Goal: Information Seeking & Learning: Check status

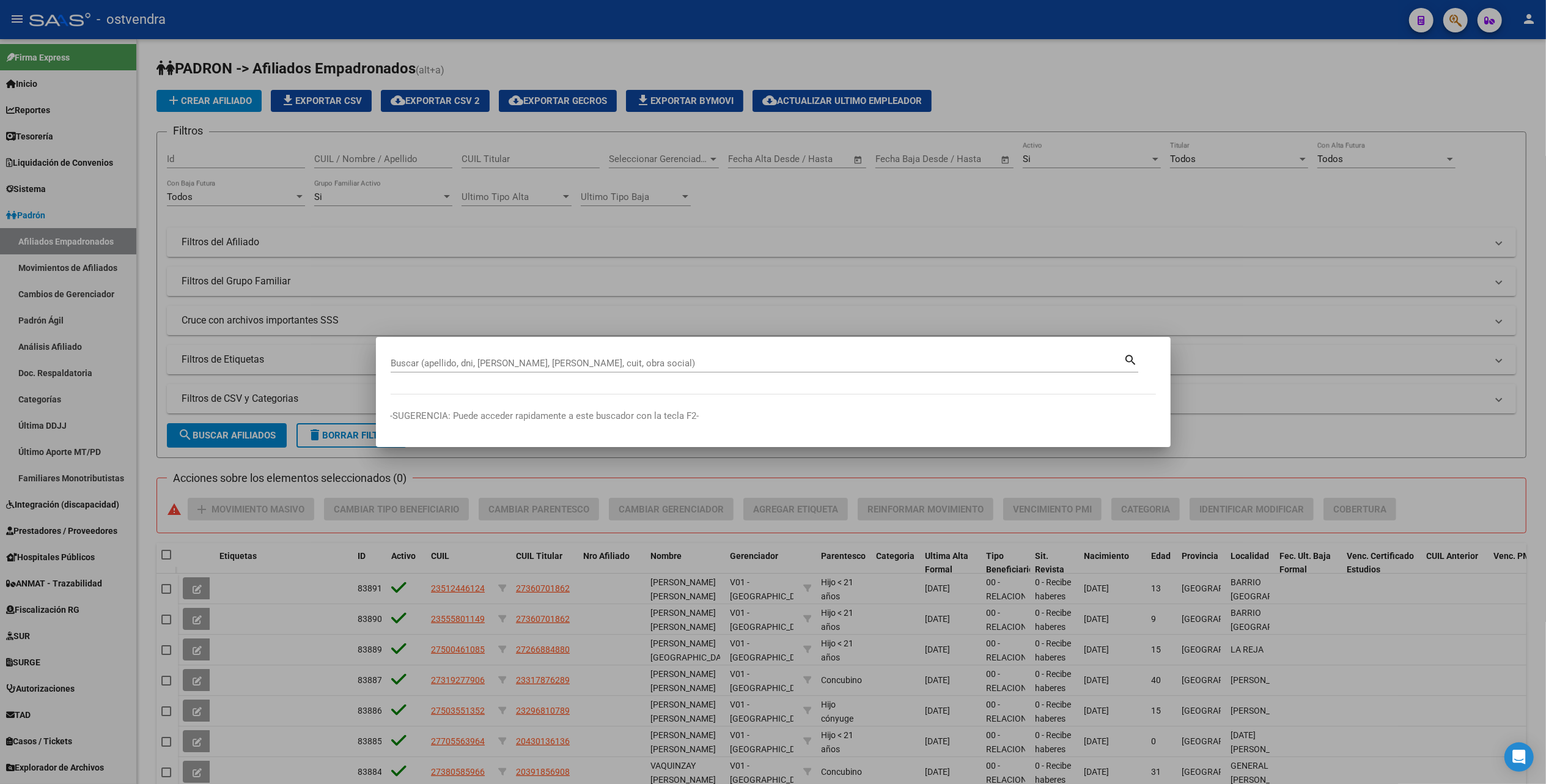
click at [776, 355] on div "Buscar (apellido, dni, [PERSON_NAME], [PERSON_NAME], cuit, obra social)" at bounding box center [758, 363] width 734 height 18
type input "[PERSON_NAME]"
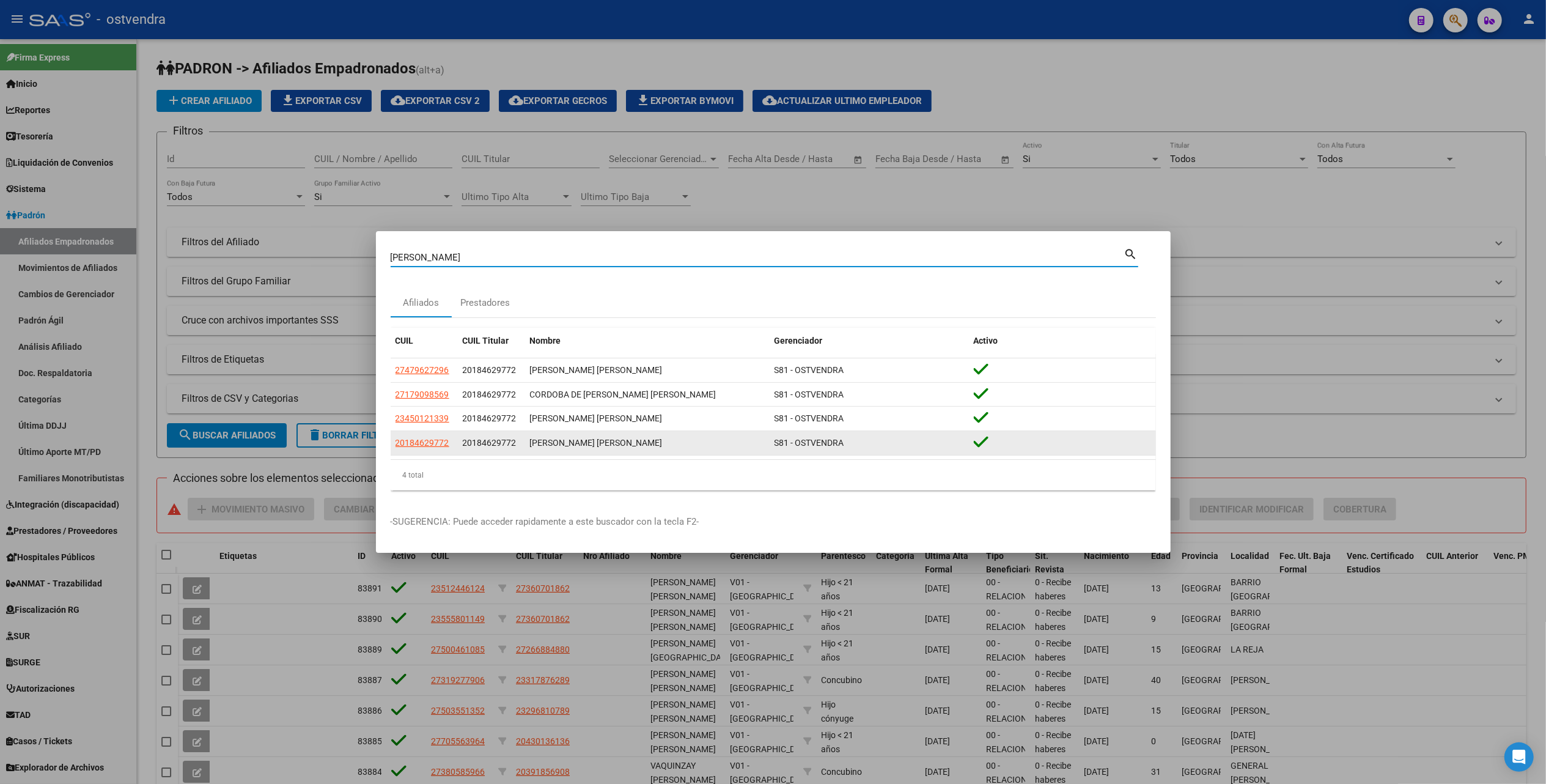
click at [592, 446] on div "[PERSON_NAME] [PERSON_NAME]" at bounding box center [647, 443] width 235 height 14
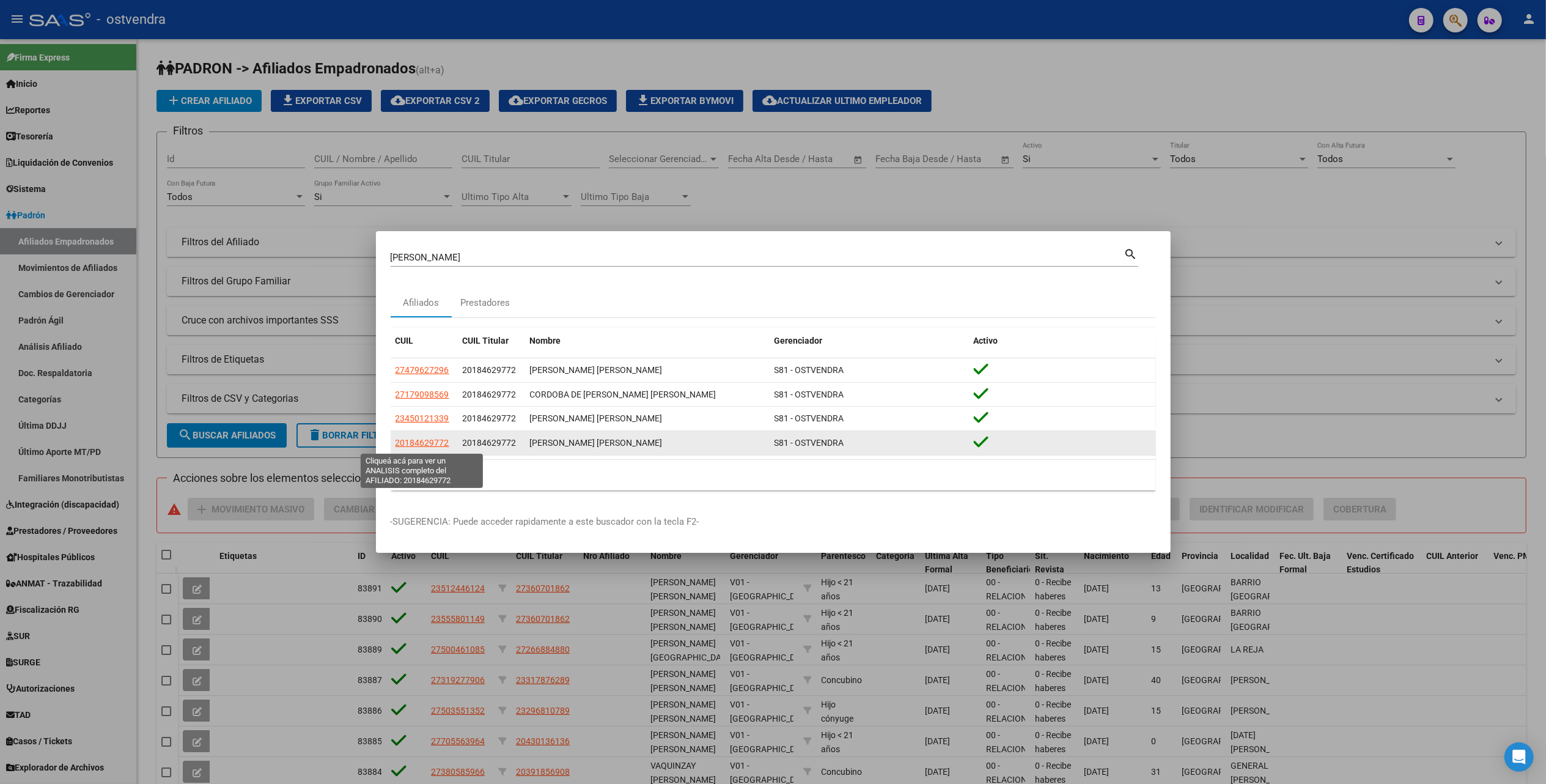
click at [441, 446] on span "20184629772" at bounding box center [422, 443] width 54 height 10
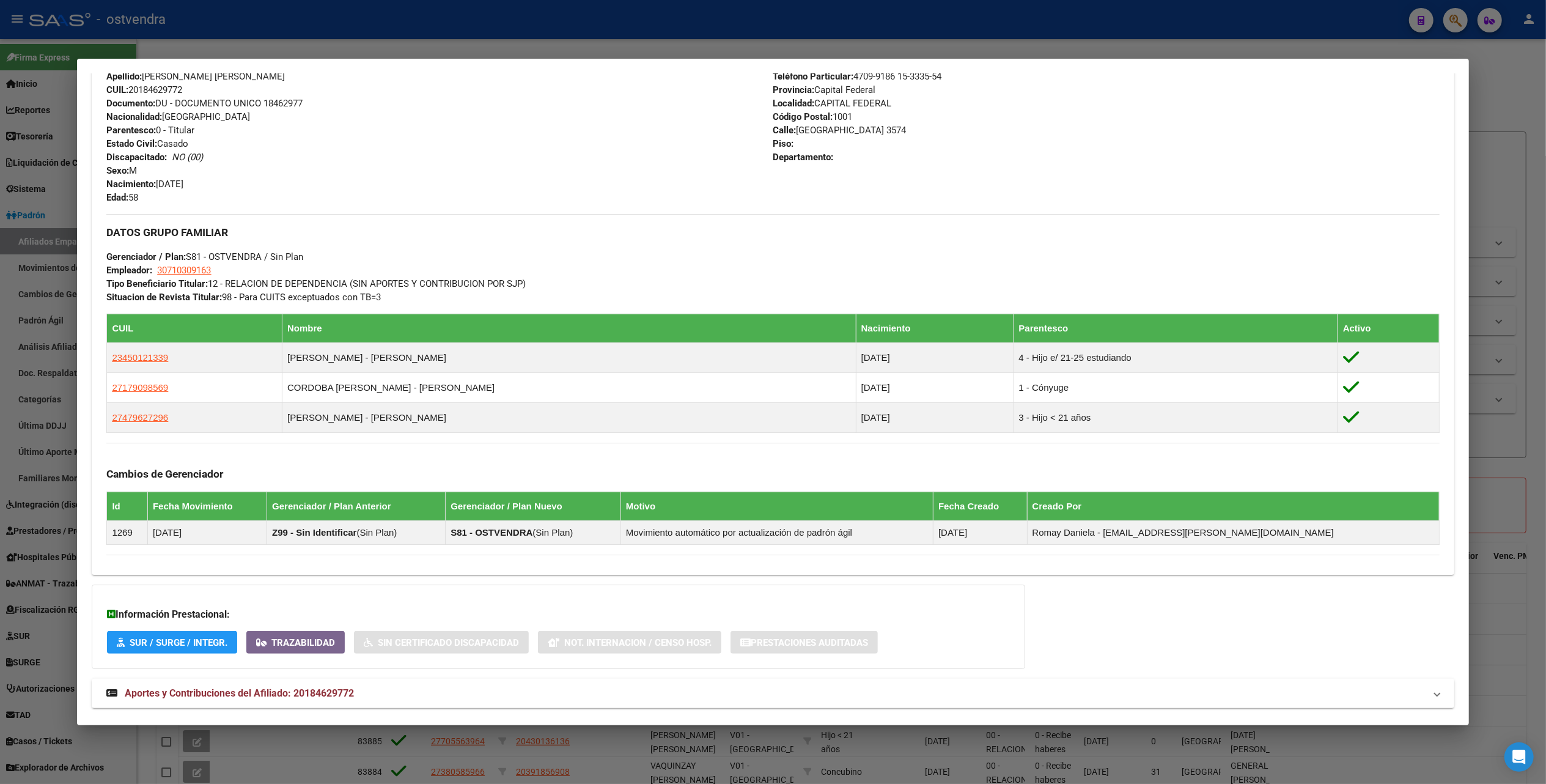
scroll to position [456, 0]
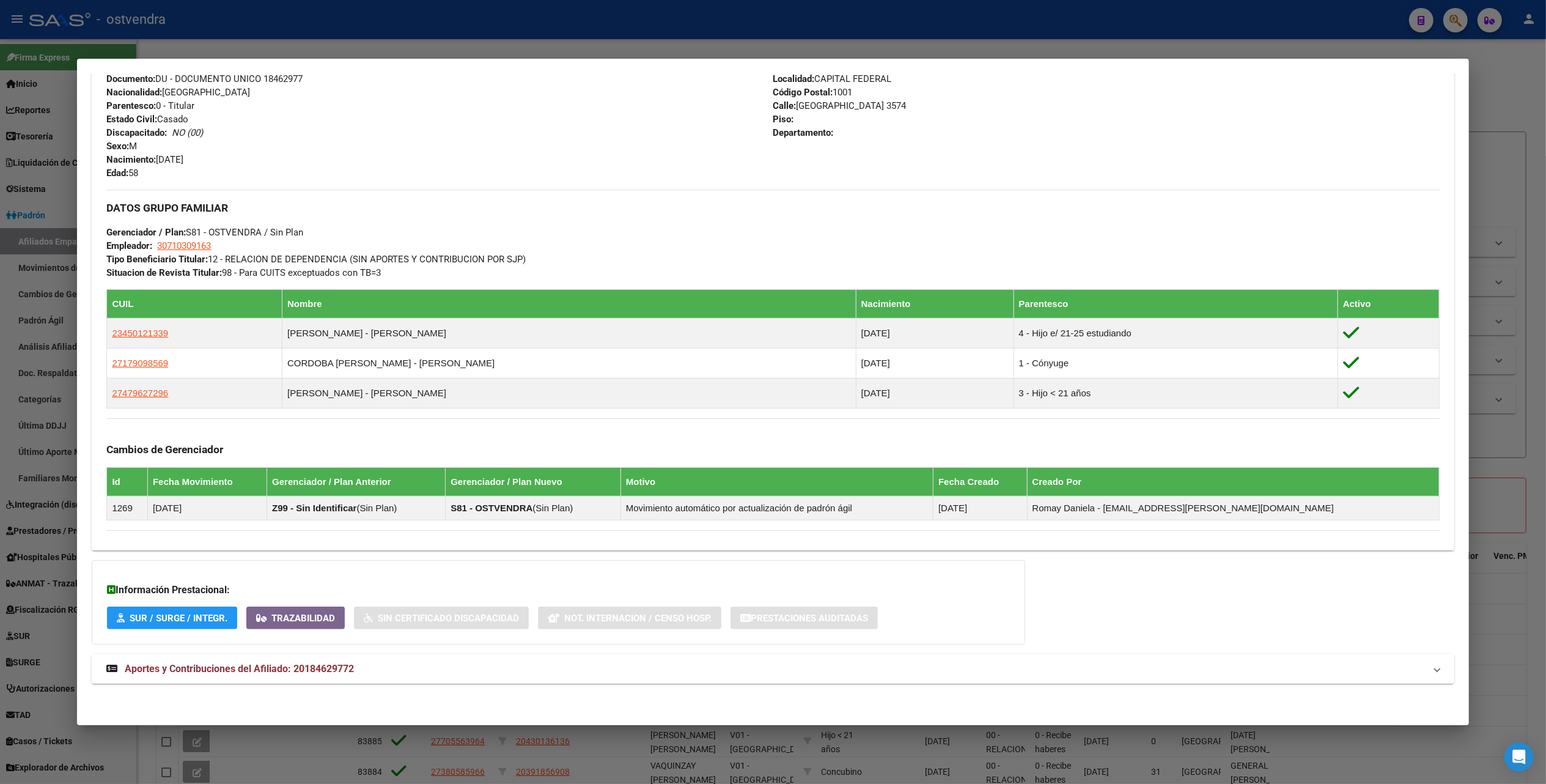
click at [304, 668] on span "Aportes y Contribuciones del Afiliado: 20184629772" at bounding box center [239, 668] width 229 height 11
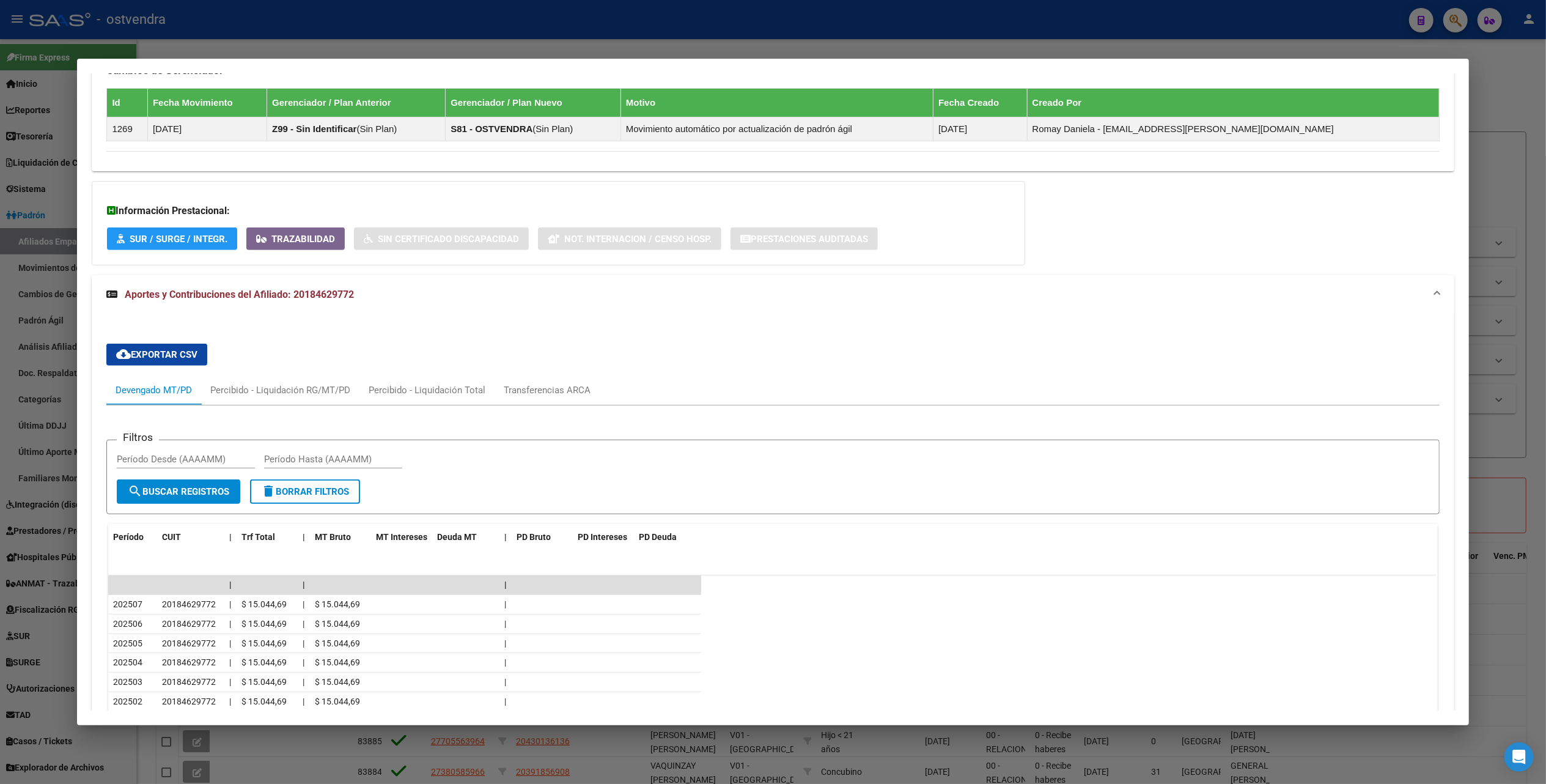
scroll to position [1008, 0]
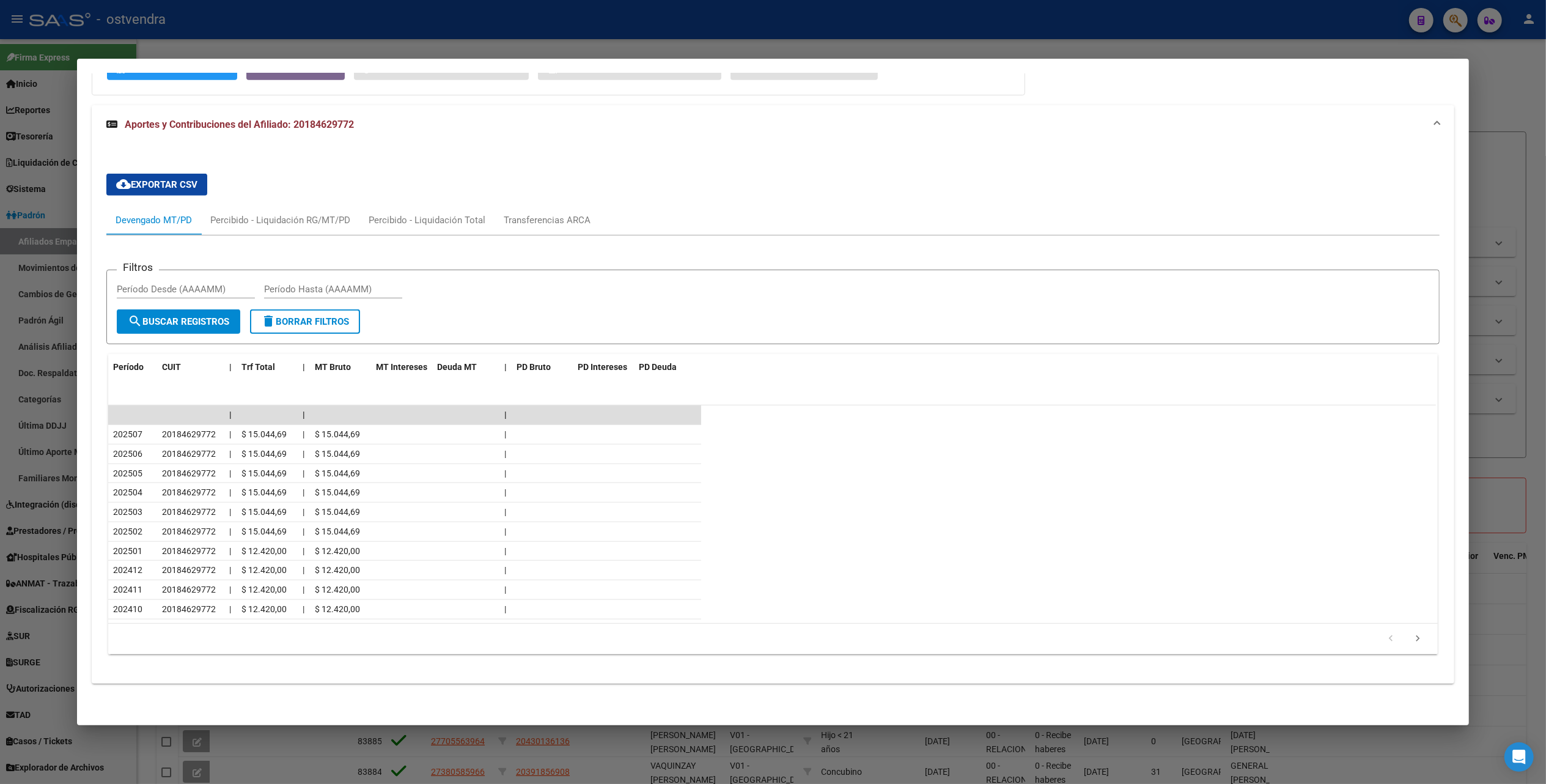
click at [1514, 67] on div at bounding box center [773, 392] width 1546 height 784
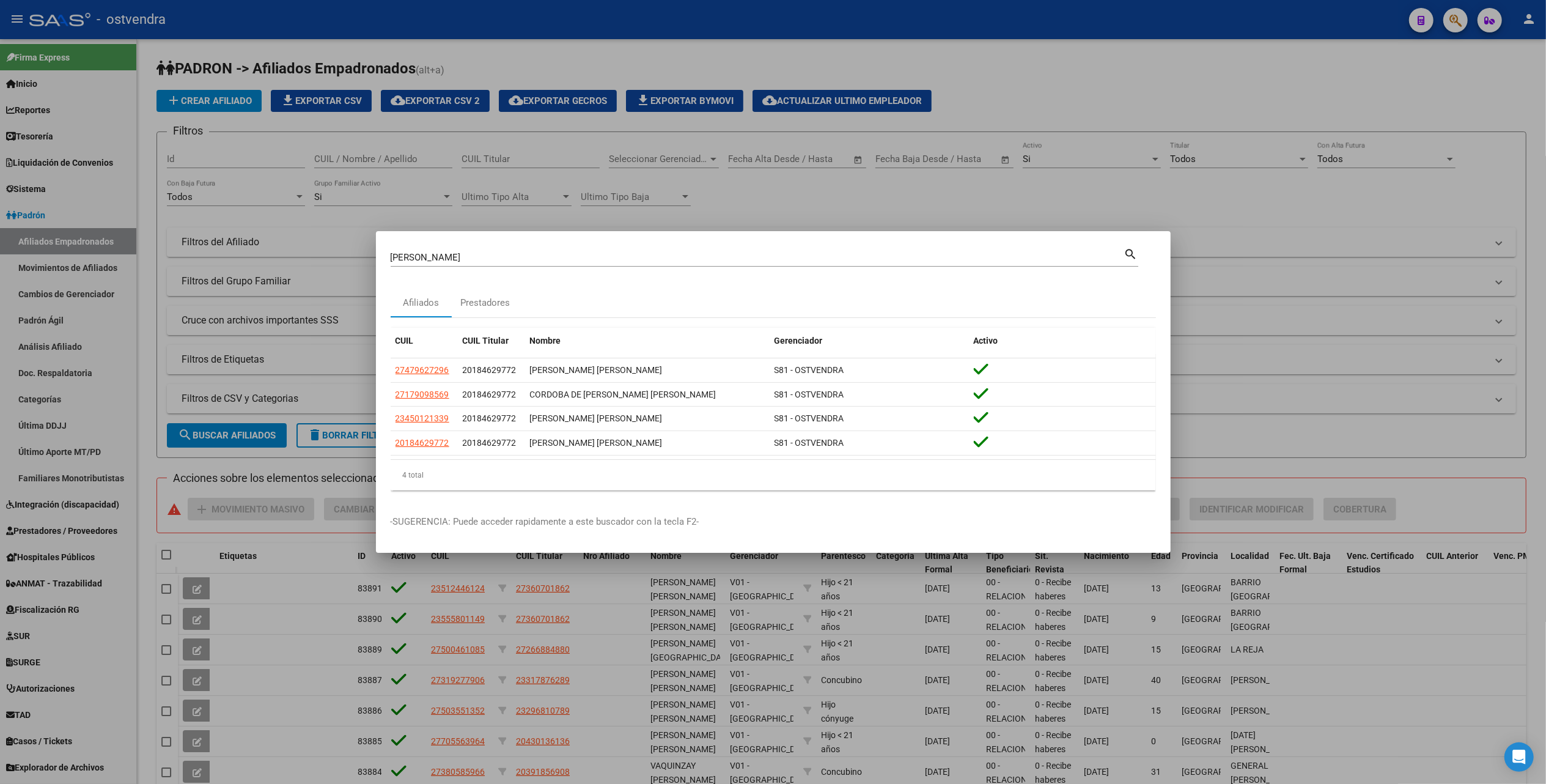
click at [1377, 106] on div at bounding box center [773, 392] width 1546 height 784
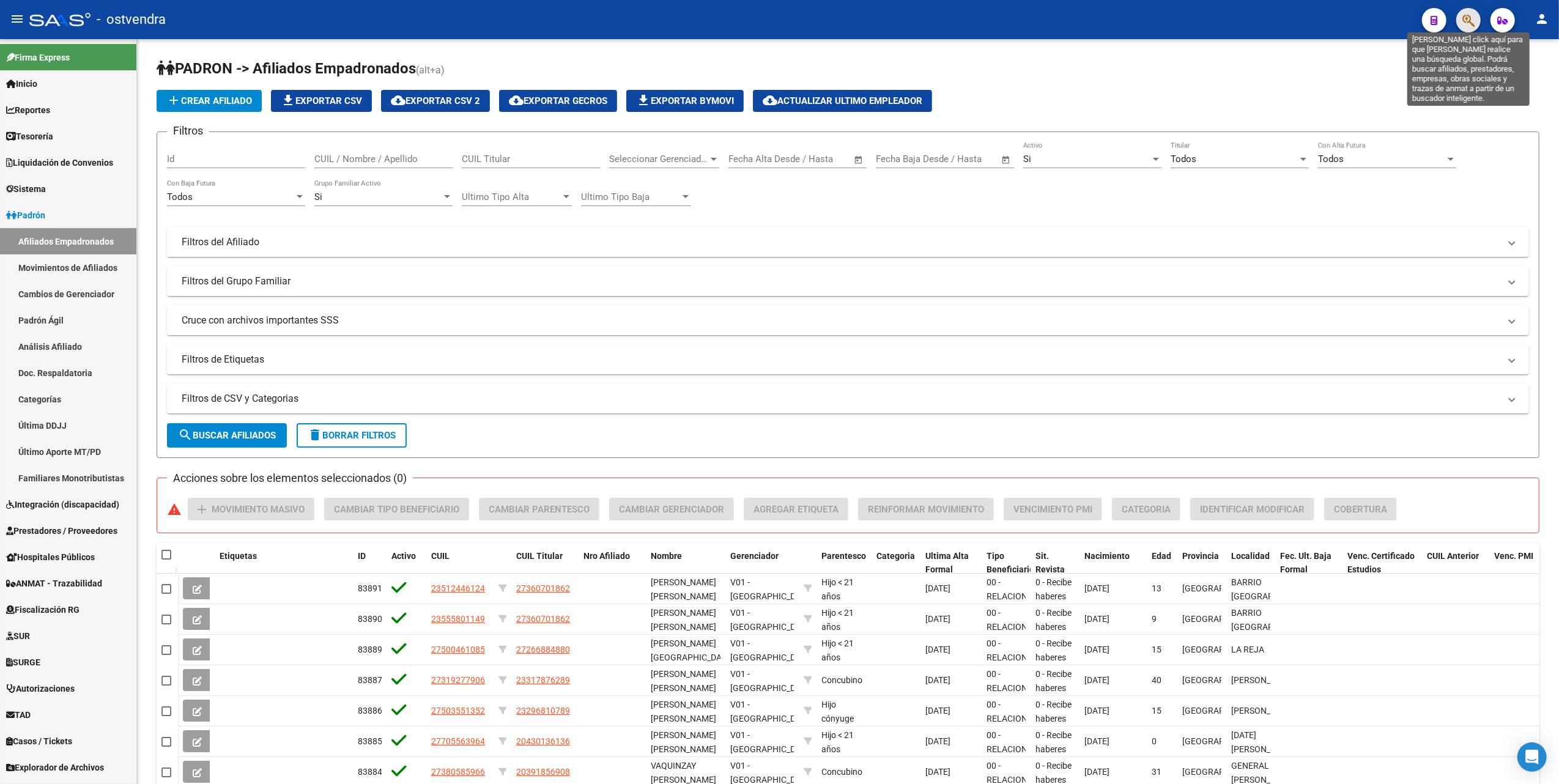
click at [1465, 20] on icon "button" at bounding box center [1468, 21] width 12 height 14
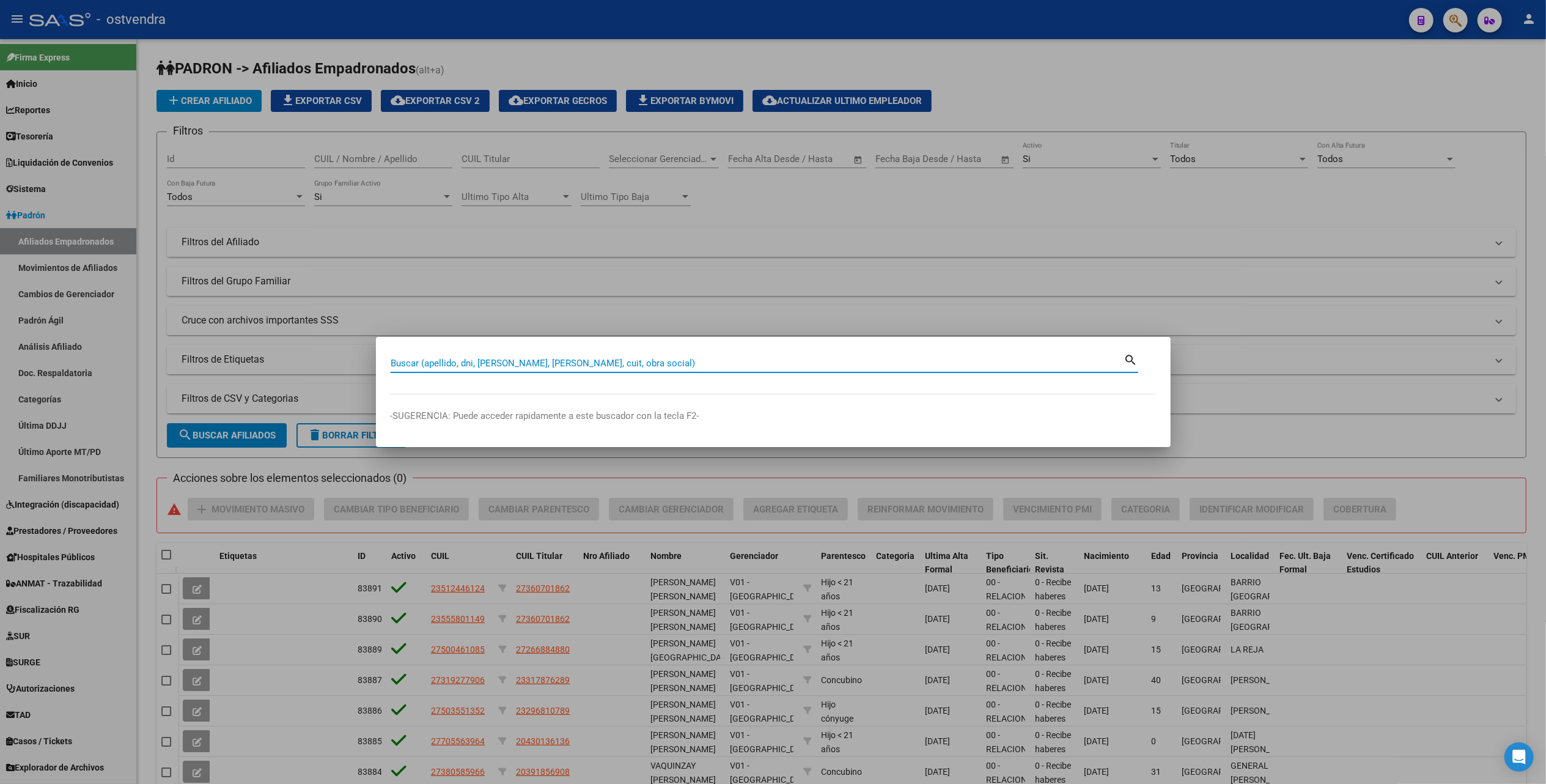
click at [646, 355] on div "Buscar (apellido, dni, [PERSON_NAME], [PERSON_NAME], cuit, obra social)" at bounding box center [758, 363] width 734 height 18
type input "[PERSON_NAME]"
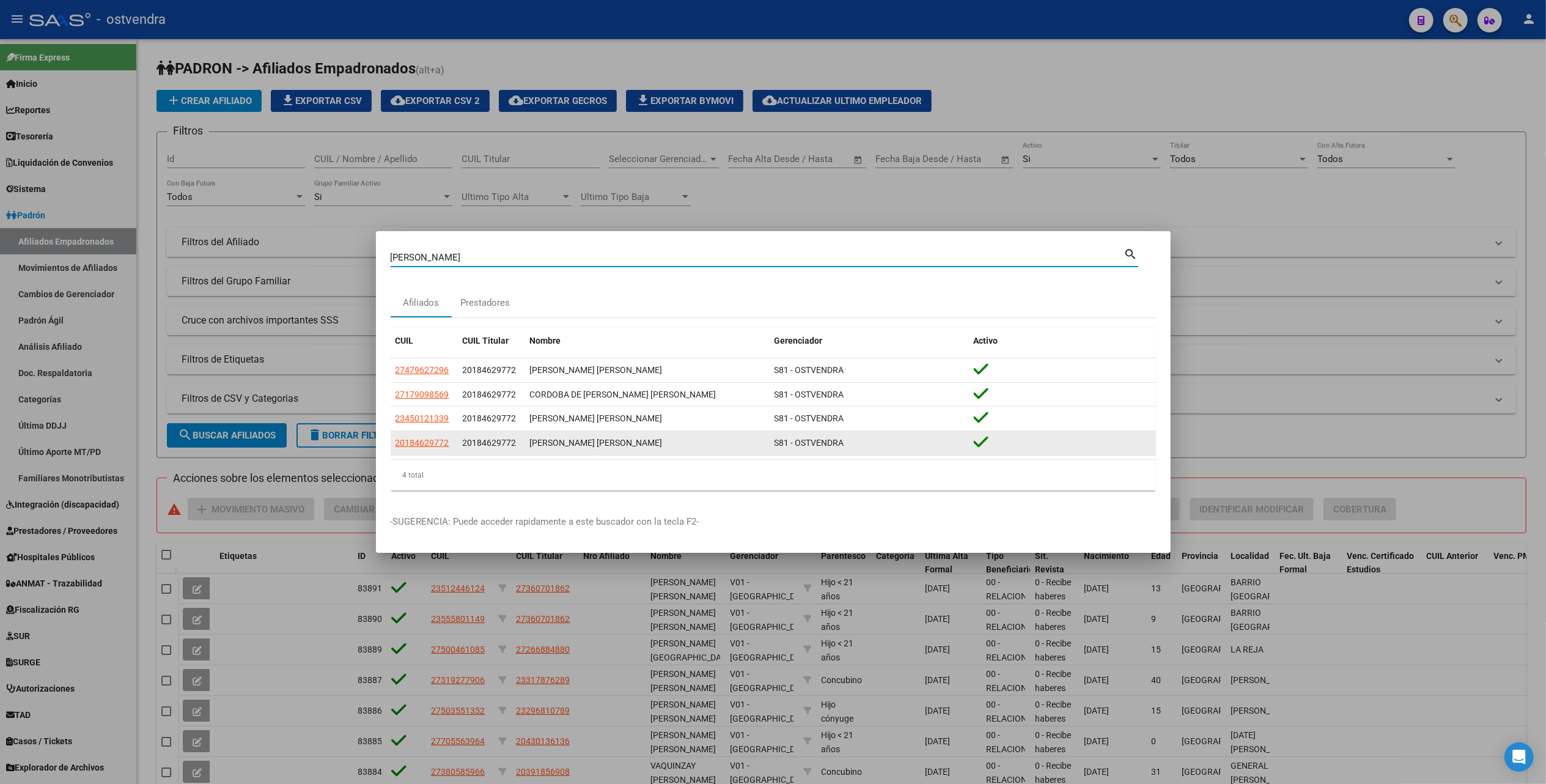
click at [602, 448] on div "[PERSON_NAME] [PERSON_NAME]" at bounding box center [647, 443] width 235 height 14
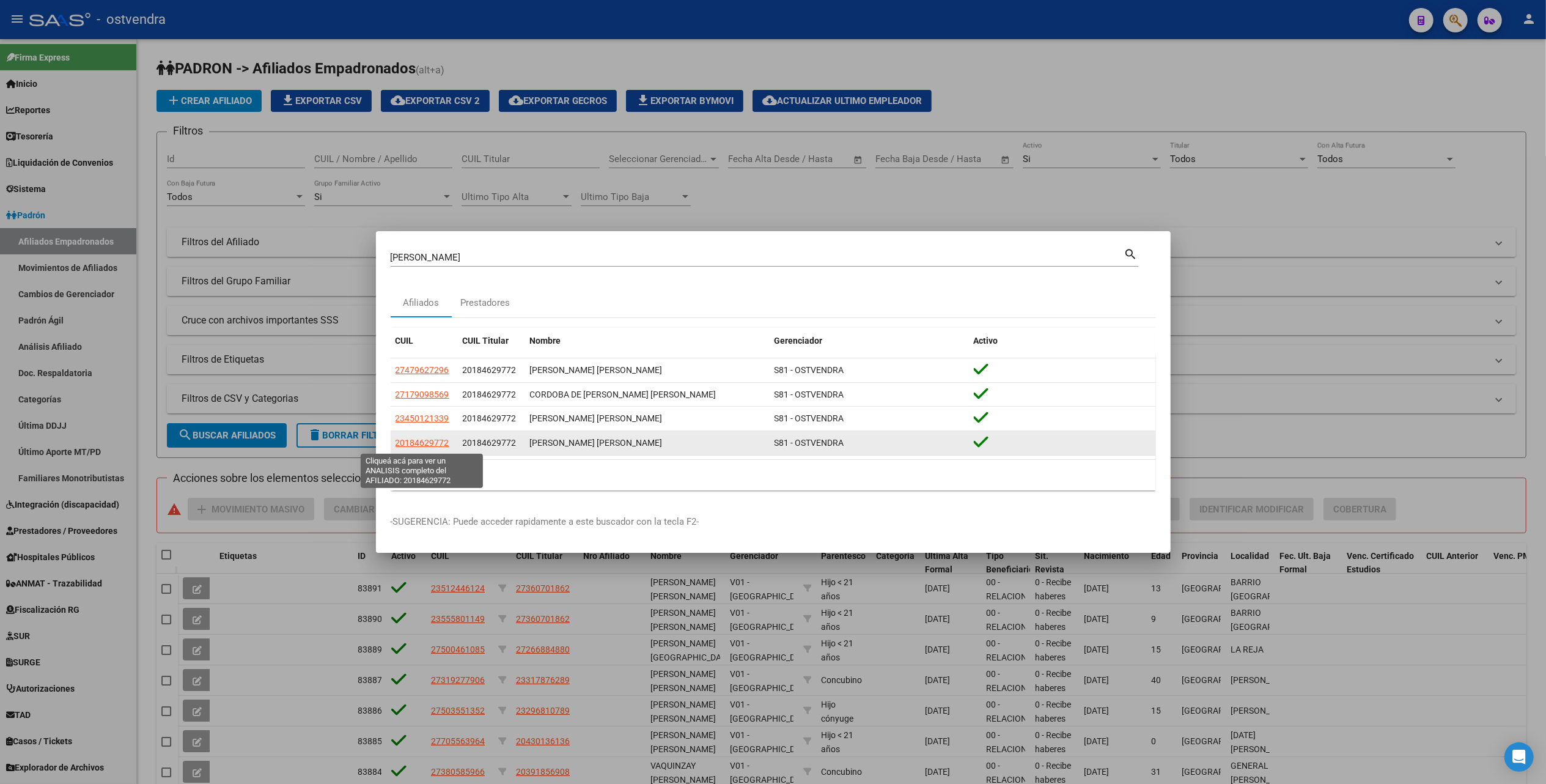
click at [416, 440] on span "20184629772" at bounding box center [422, 443] width 54 height 10
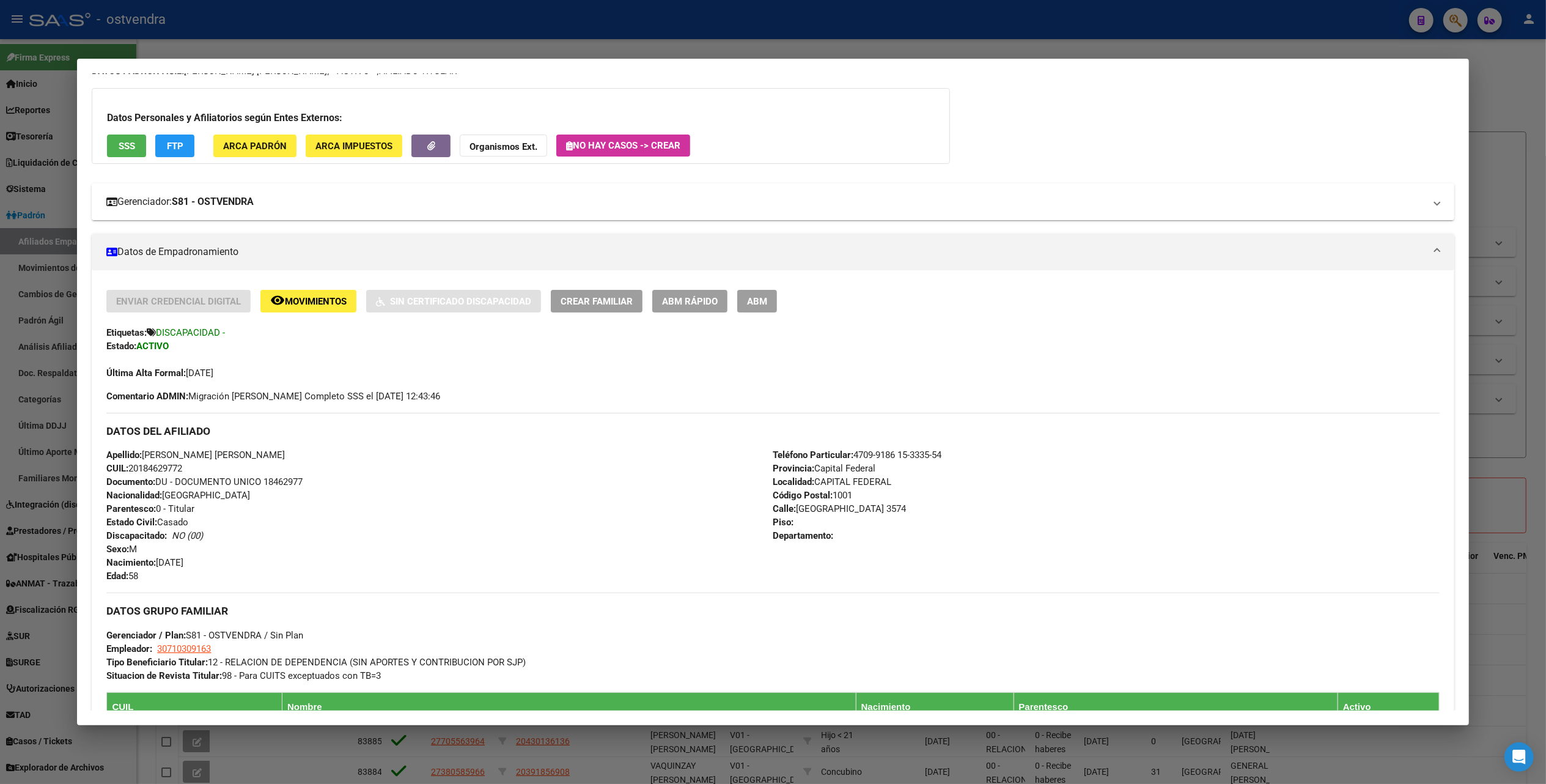
scroll to position [82, 0]
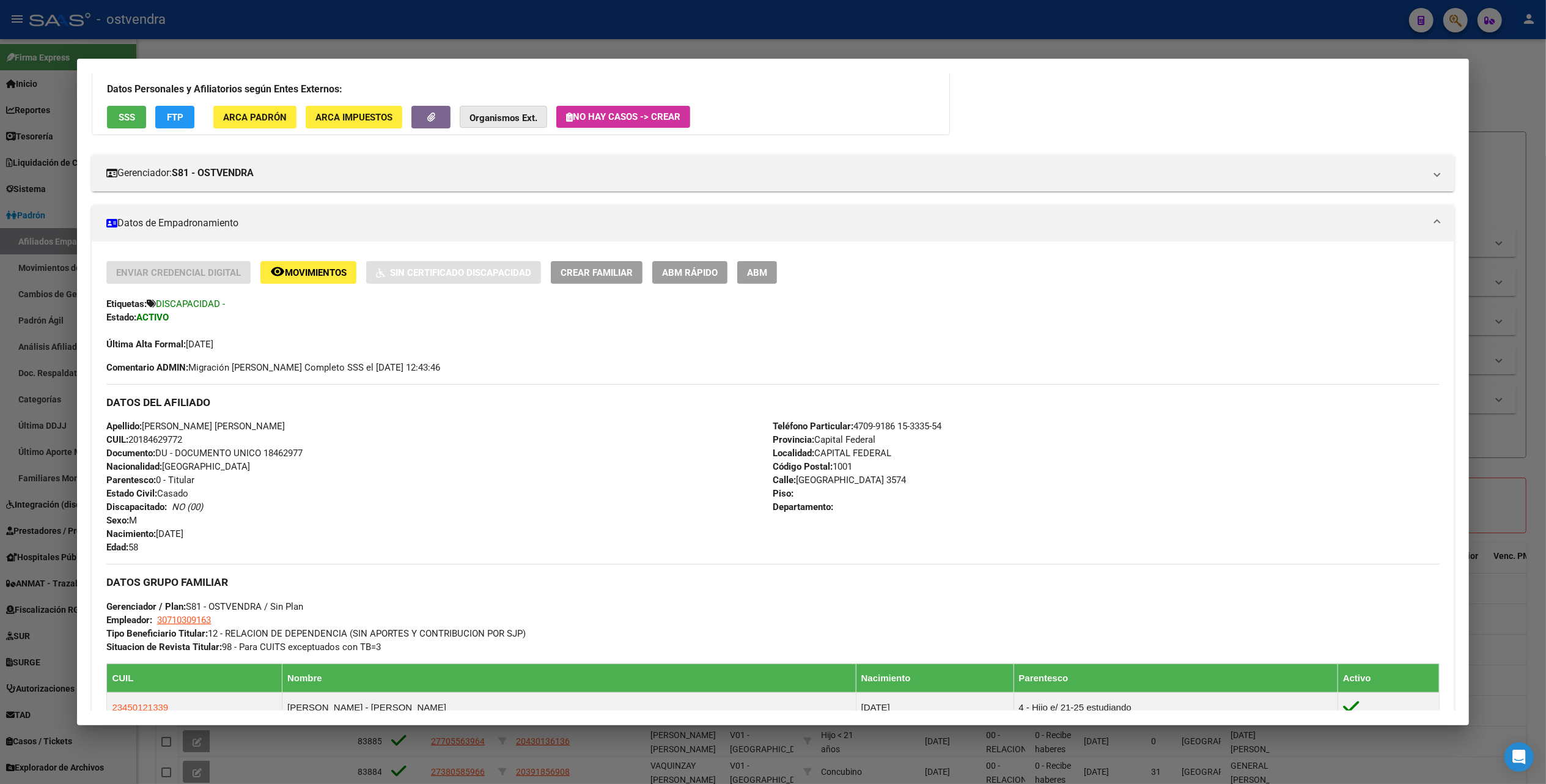
click at [502, 117] on strong "Organismos Ext." at bounding box center [504, 118] width 68 height 11
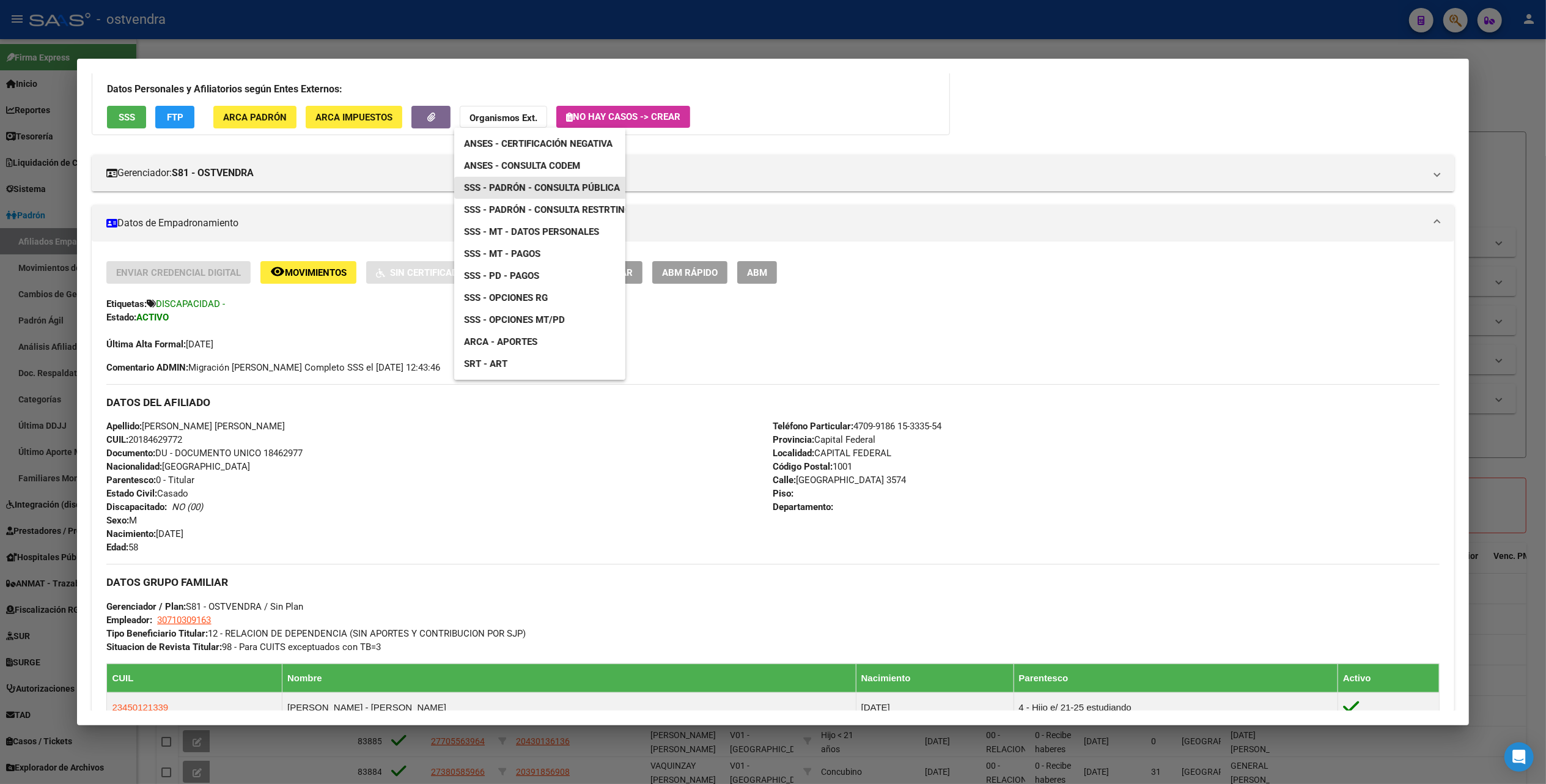
click at [558, 187] on span "SSS - Padrón - Consulta Pública" at bounding box center [542, 188] width 156 height 11
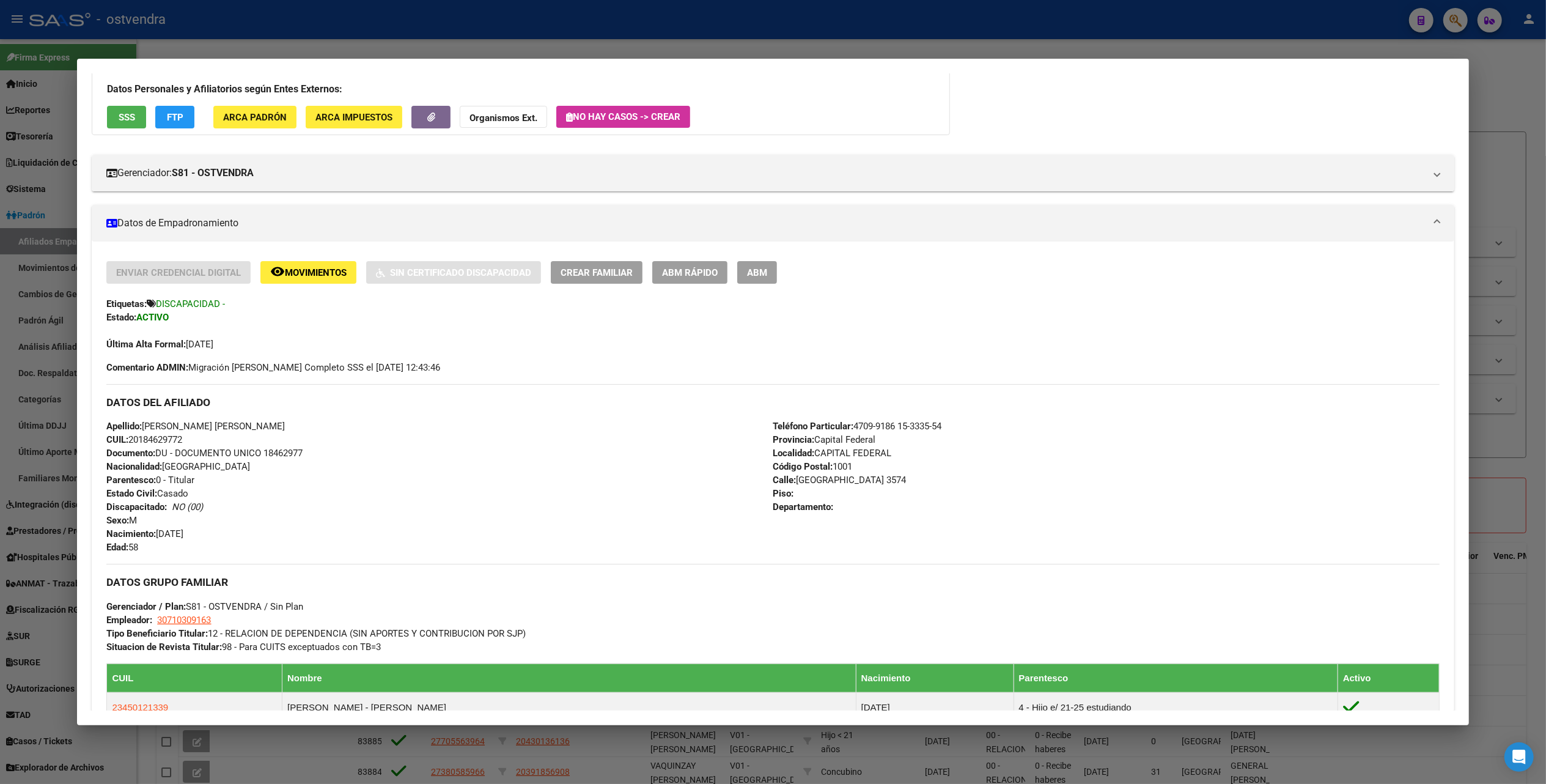
click at [506, 117] on strong "Organismos Ext." at bounding box center [504, 118] width 68 height 11
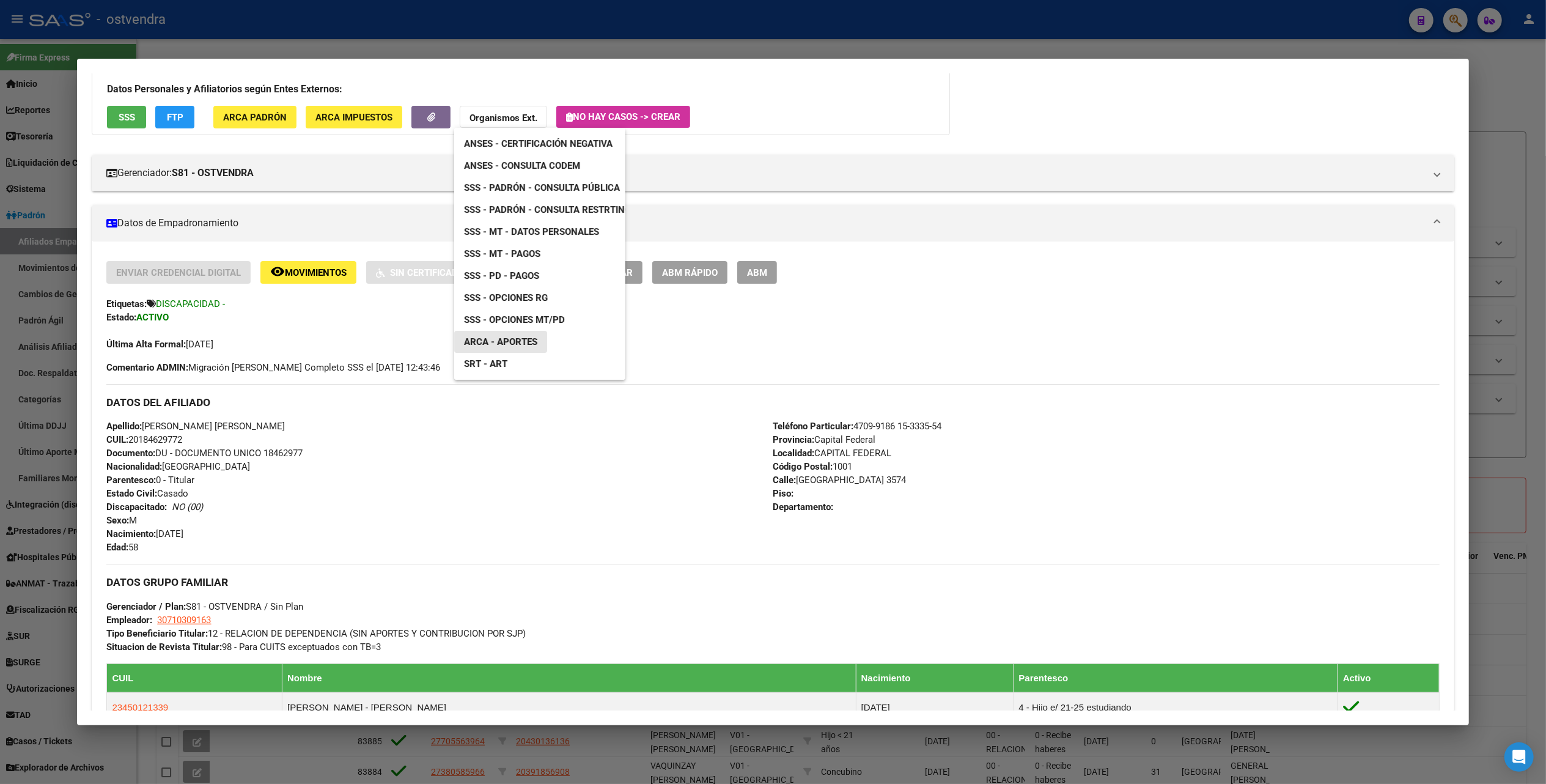
click at [519, 338] on span "ARCA - Aportes" at bounding box center [500, 342] width 73 height 11
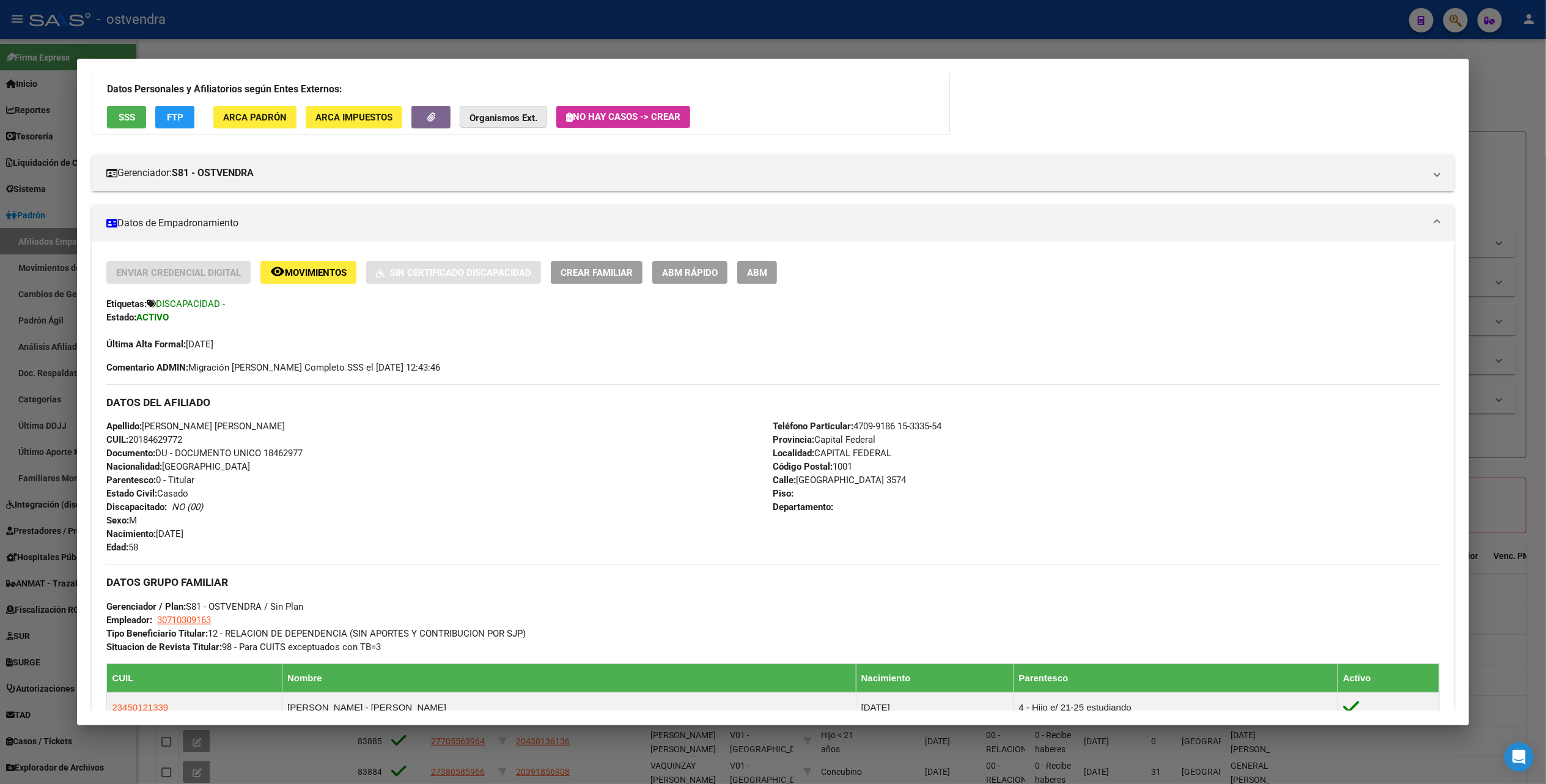
click at [505, 123] on button "Organismos Ext." at bounding box center [503, 117] width 87 height 23
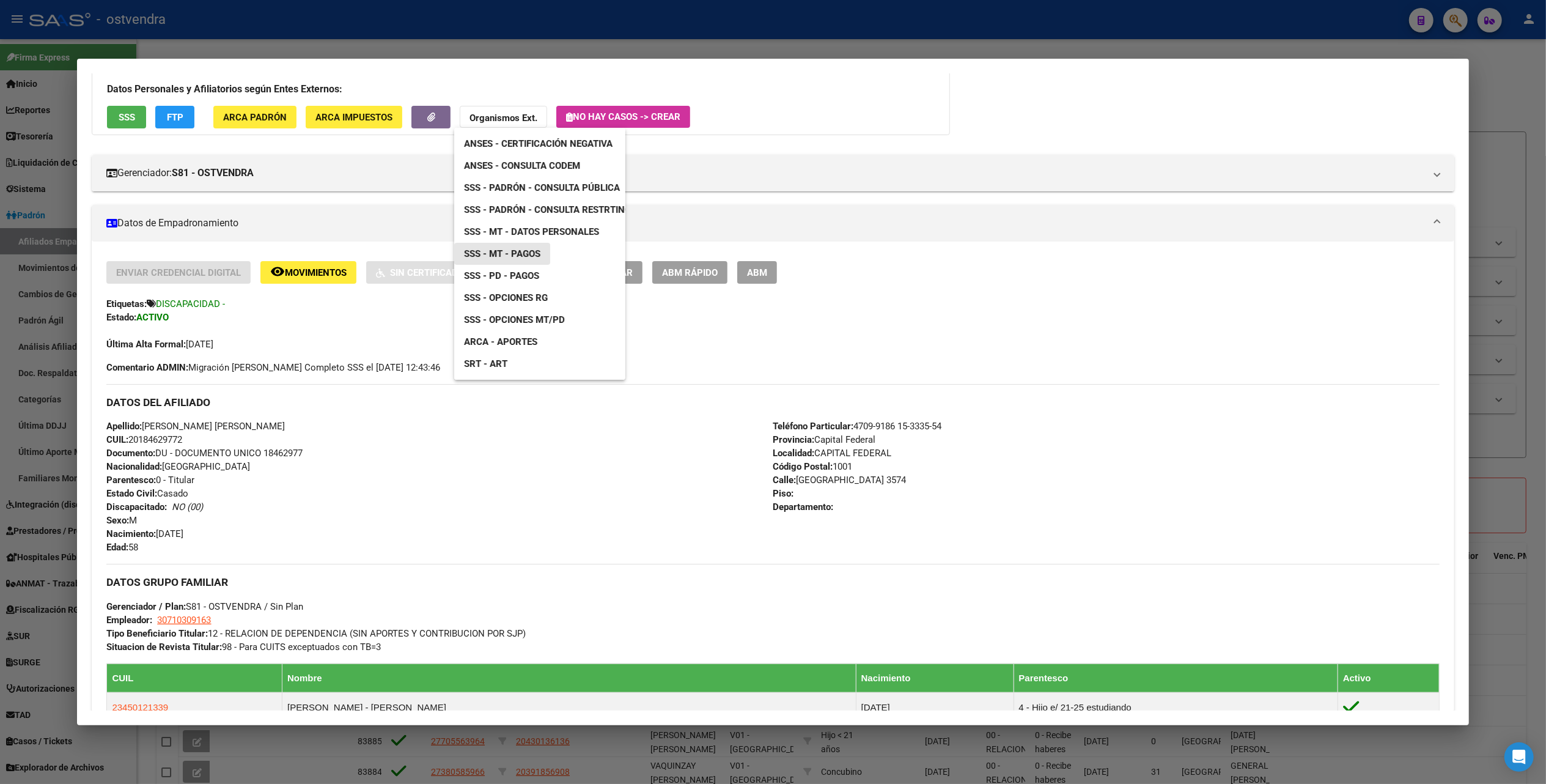
click at [534, 250] on span "SSS - MT - Pagos" at bounding box center [502, 254] width 77 height 11
